Goal: Information Seeking & Learning: Learn about a topic

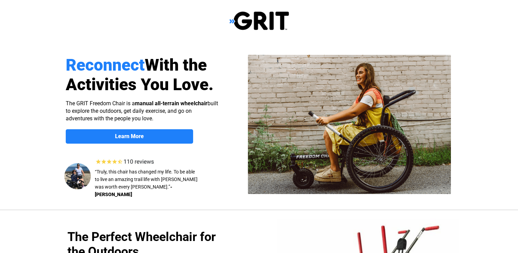
select select "US"
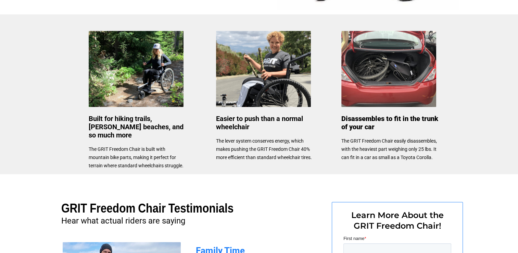
scroll to position [327, 0]
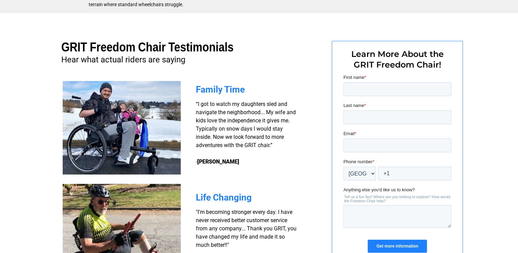
click at [272, 196] on h3 "Life Changing" at bounding box center [247, 198] width 103 height 8
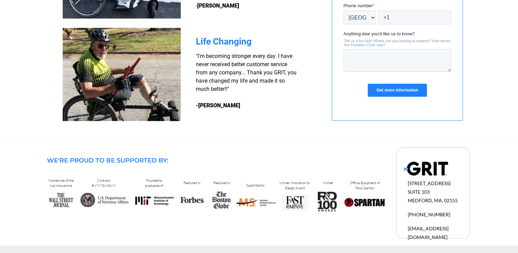
scroll to position [644, 0]
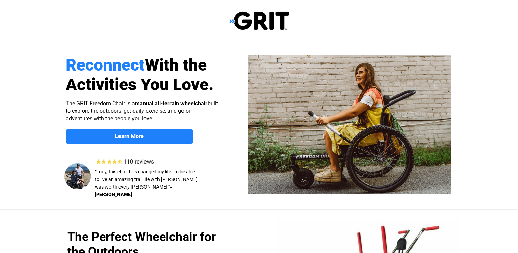
select select "US"
